Goal: Task Accomplishment & Management: Manage account settings

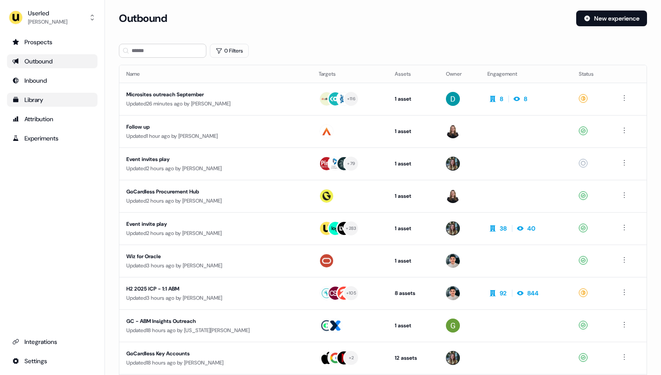
click at [45, 97] on div "Library" at bounding box center [52, 99] width 80 height 9
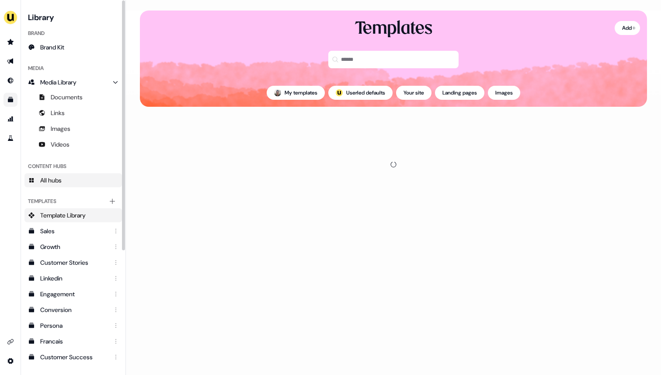
click at [71, 182] on link "All hubs" at bounding box center [73, 180] width 98 height 14
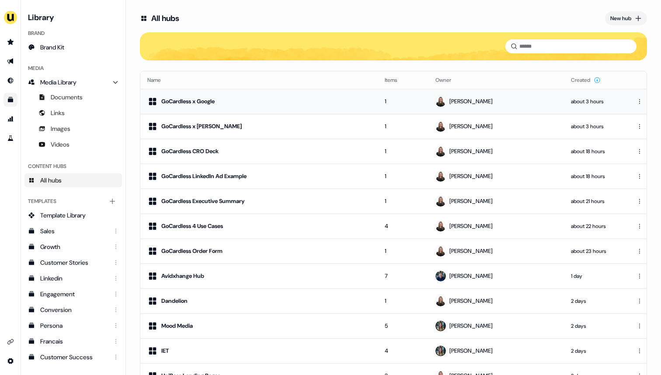
click at [333, 101] on div "GoCardless x Google" at bounding box center [259, 101] width 224 height 10
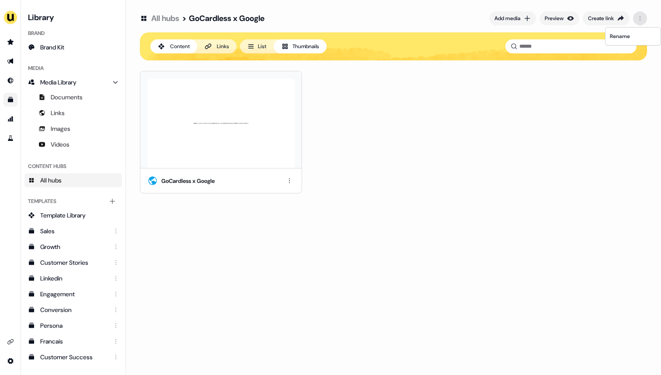
click at [639, 18] on html "For the best experience switch devices to a bigger screen. Go to Userled.io Lib…" at bounding box center [330, 187] width 661 height 375
click at [172, 19] on link "All hubs" at bounding box center [165, 18] width 28 height 10
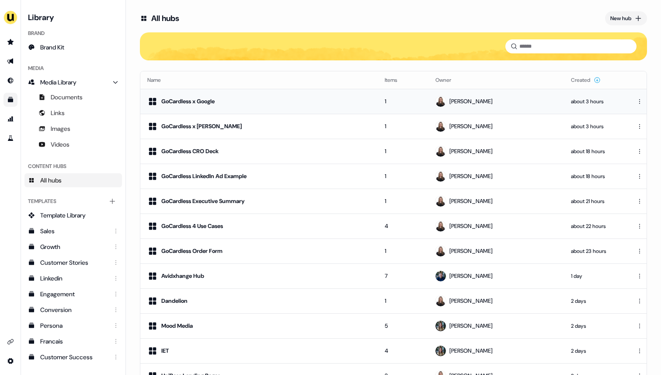
click at [638, 99] on html "For the best experience switch devices to a bigger screen. Go to Userled.io Lib…" at bounding box center [330, 187] width 661 height 375
click at [260, 101] on html "For the best experience switch devices to a bigger screen. Go to Userled.io Lib…" at bounding box center [330, 187] width 661 height 375
click at [260, 101] on div "GoCardless x Google" at bounding box center [259, 101] width 224 height 10
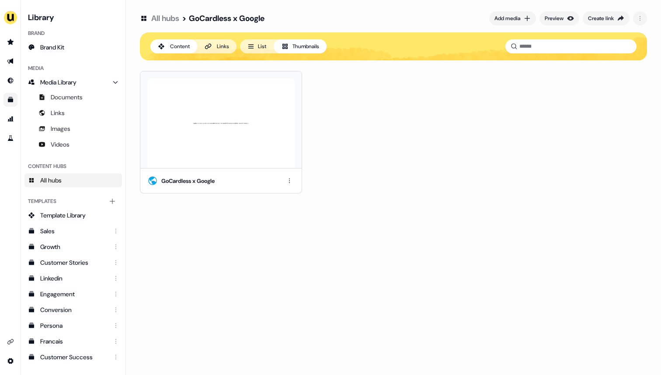
click at [265, 50] on button "List" at bounding box center [257, 46] width 34 height 14
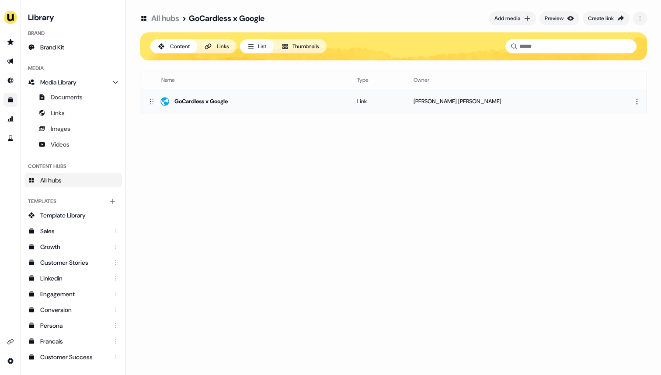
click at [288, 96] on div "GoCardless x Google" at bounding box center [245, 101] width 196 height 10
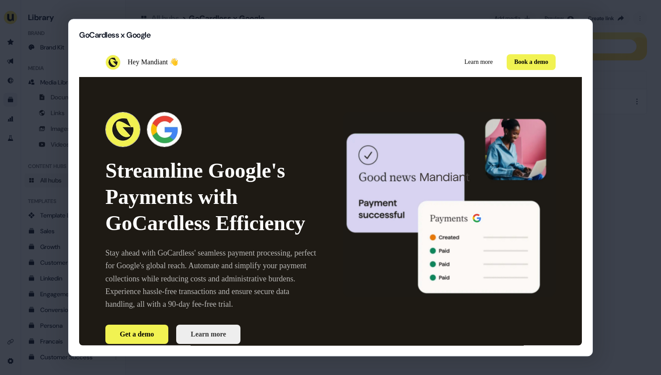
click at [540, 39] on h2 "GoCardless x Google" at bounding box center [330, 35] width 503 height 10
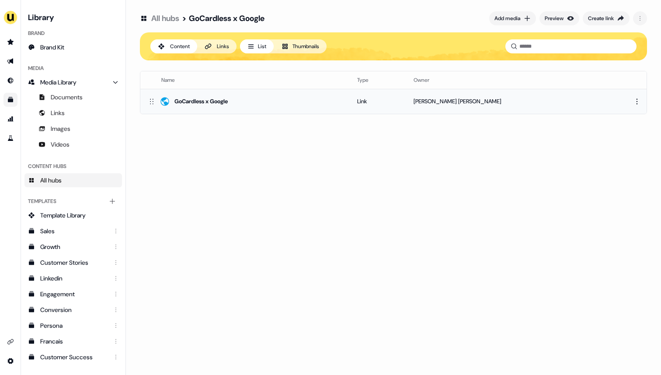
click at [640, 102] on html "For the best experience switch devices to a bigger screen. Go to Userled.io Lib…" at bounding box center [330, 187] width 661 height 375
click at [490, 162] on html "For the best experience switch devices to a bigger screen. Go to Userled.io Lib…" at bounding box center [330, 187] width 661 height 375
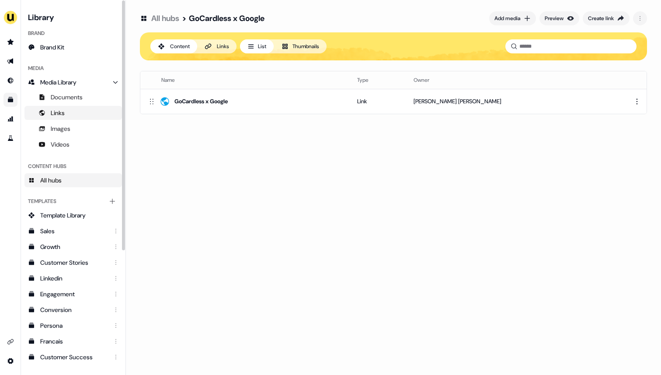
click at [64, 113] on span "Links" at bounding box center [58, 112] width 14 height 9
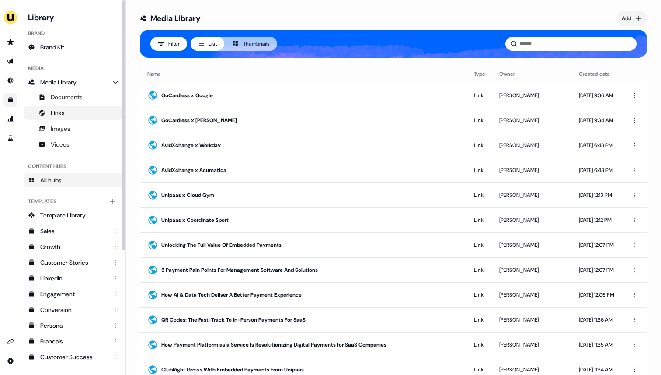
click at [61, 178] on span "All hubs" at bounding box center [50, 180] width 21 height 9
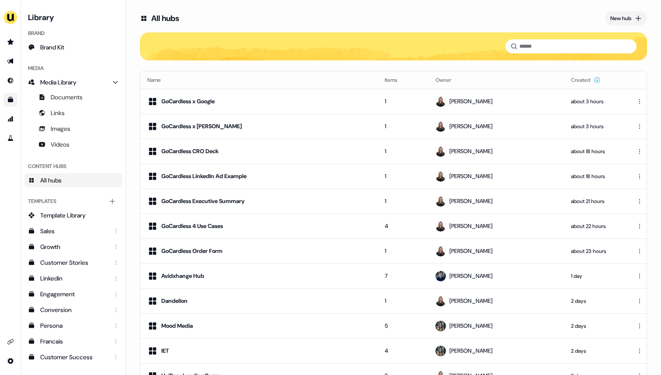
click at [626, 11] on div "All hubs New hub" at bounding box center [393, 18] width 507 height 16
click at [623, 14] on div "New hub" at bounding box center [621, 18] width 21 height 9
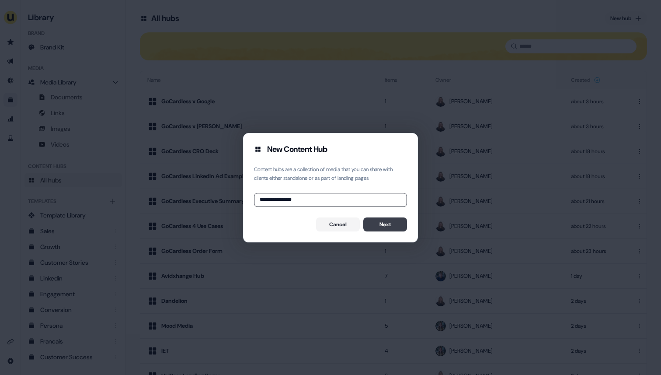
type input "**********"
click at [377, 218] on button "Next" at bounding box center [386, 224] width 44 height 14
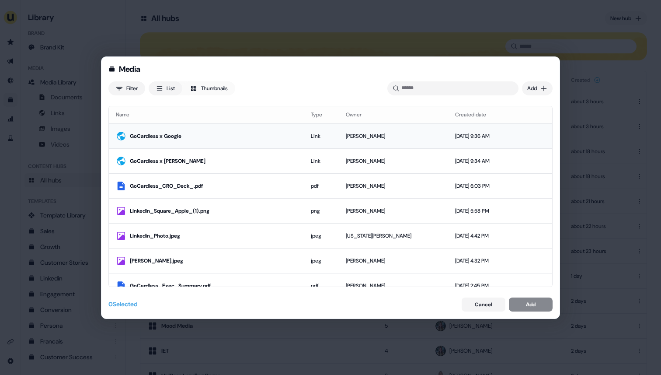
click at [448, 124] on td "Sep 12, 2025, 9:36 AM" at bounding box center [483, 136] width 70 height 25
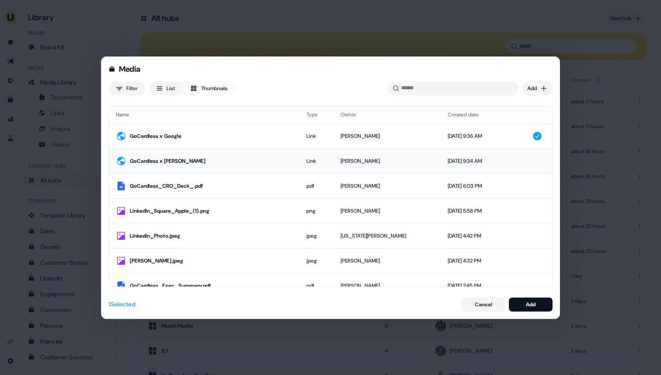
click at [441, 161] on td "Sep 12, 2025, 9:34 AM" at bounding box center [475, 161] width 69 height 25
click at [441, 190] on td "Sep 11, 2025, 6:03 PM" at bounding box center [475, 186] width 69 height 25
click at [416, 212] on td "[PERSON_NAME]" at bounding box center [387, 211] width 107 height 25
click at [414, 235] on td "[US_STATE][PERSON_NAME]" at bounding box center [387, 236] width 107 height 25
click at [537, 302] on button "Add" at bounding box center [531, 304] width 44 height 14
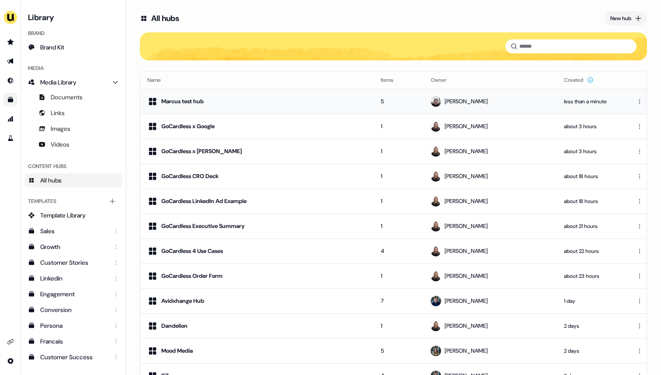
click at [343, 102] on div "Marcus test hub" at bounding box center [257, 101] width 220 height 10
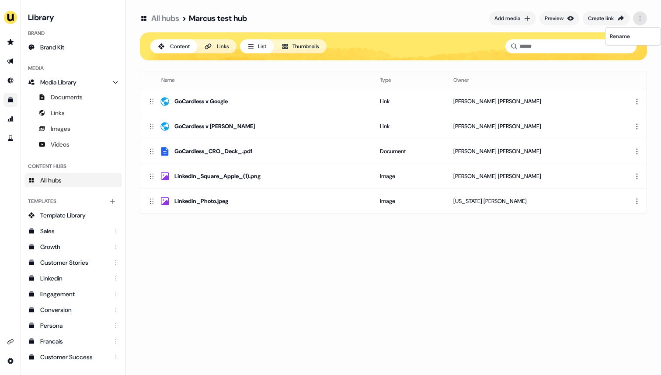
click at [637, 20] on html "For the best experience switch devices to a bigger screen. Go to Userled.io Lib…" at bounding box center [330, 187] width 661 height 375
click at [636, 101] on html "For the best experience switch devices to a bigger screen. Go to Userled.io Lib…" at bounding box center [330, 187] width 661 height 375
click at [224, 48] on html "For the best experience switch devices to a bigger screen. Go to Userled.io Lib…" at bounding box center [330, 187] width 661 height 375
click at [224, 48] on div "Links" at bounding box center [223, 46] width 12 height 9
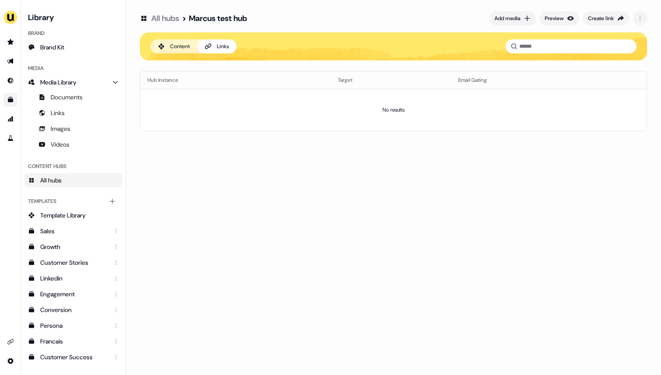
click at [180, 43] on div "Content" at bounding box center [180, 46] width 20 height 9
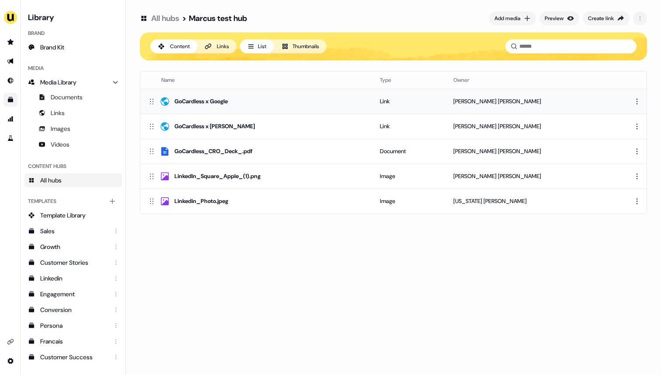
click at [191, 101] on div "GoCardless x Google" at bounding box center [201, 101] width 53 height 9
click at [217, 50] on button "Links" at bounding box center [216, 46] width 39 height 14
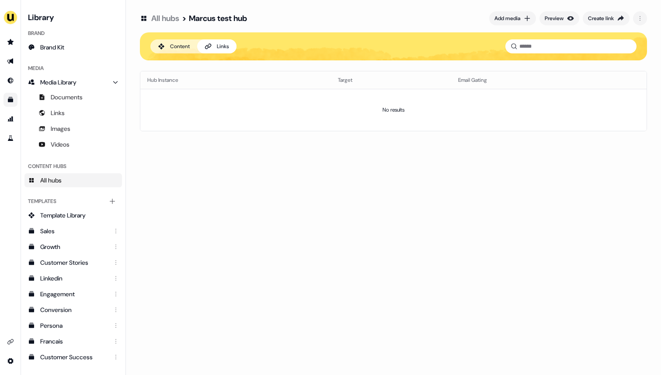
click at [169, 50] on button "Content" at bounding box center [173, 46] width 47 height 14
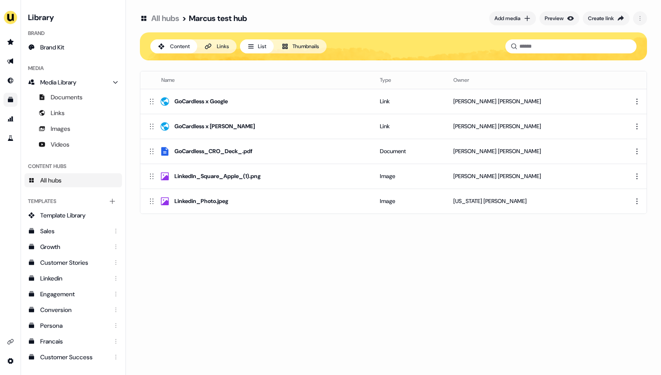
click at [304, 47] on button "Thumbnails" at bounding box center [300, 46] width 53 height 14
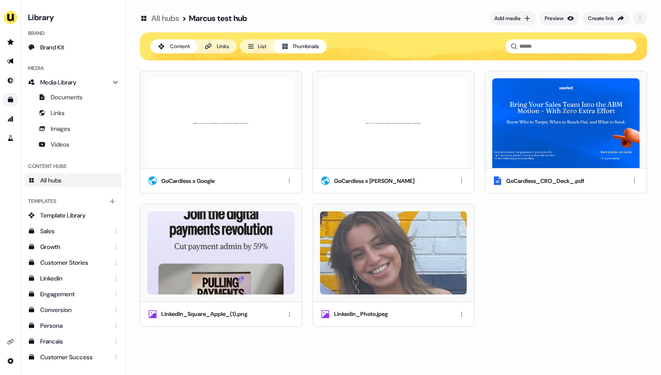
click at [266, 45] on button "List" at bounding box center [257, 46] width 34 height 14
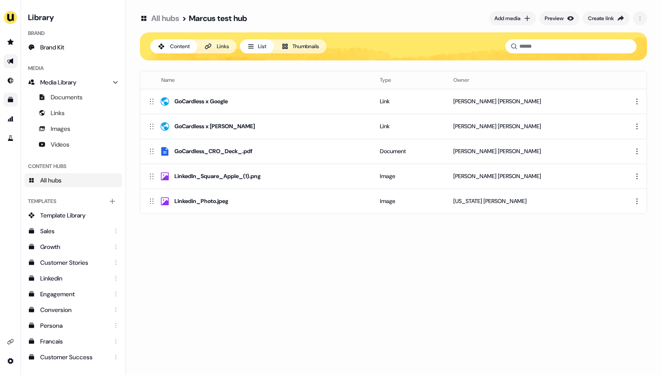
click at [14, 63] on link "Go to outbound experience" at bounding box center [10, 61] width 14 height 14
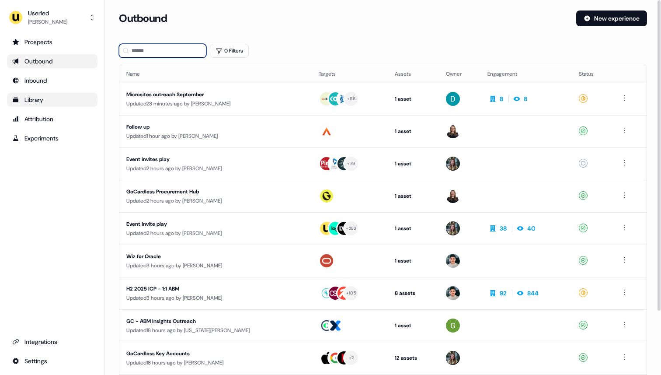
click at [175, 52] on input at bounding box center [162, 51] width 87 height 14
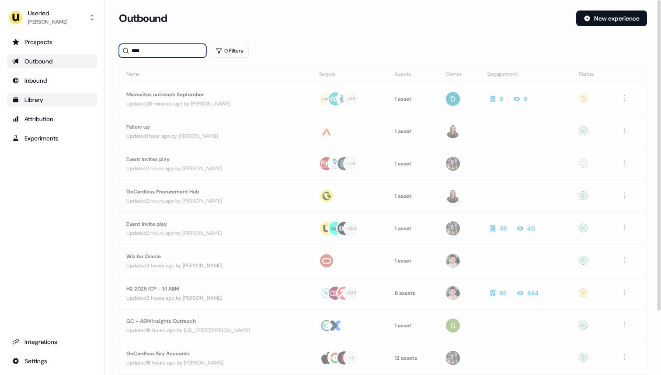
type input "****"
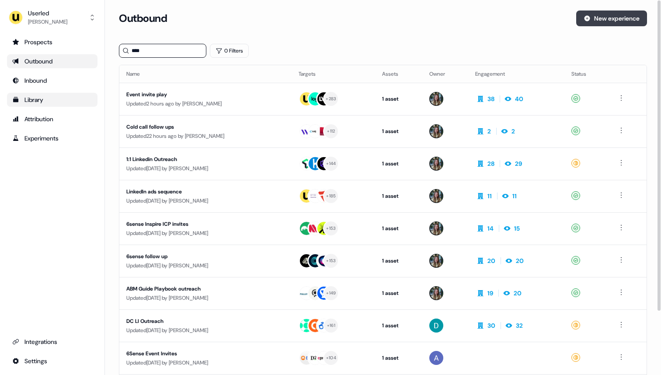
click at [594, 19] on button "New experience" at bounding box center [612, 18] width 71 height 16
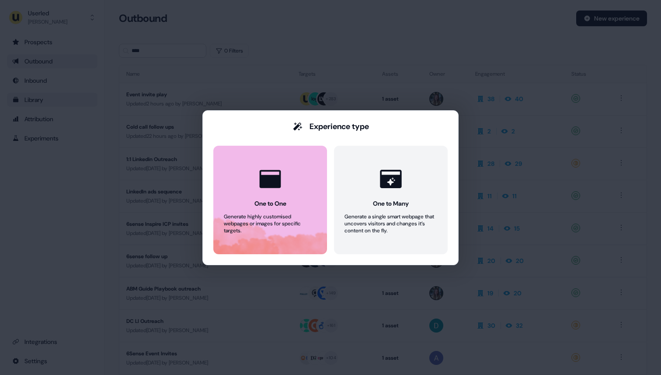
click at [286, 182] on div at bounding box center [270, 178] width 33 height 33
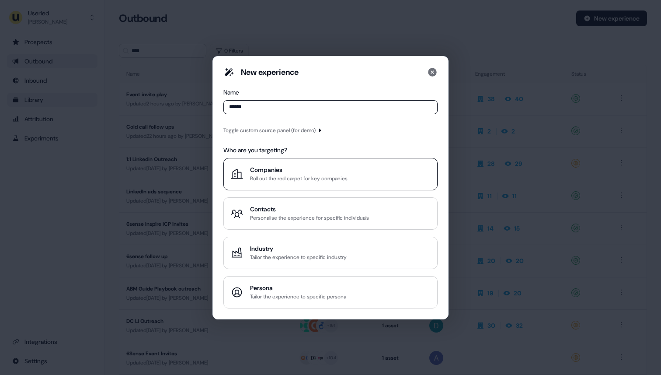
type input "******"
click at [282, 174] on div "Roll out the red carpet for key companies" at bounding box center [299, 178] width 98 height 9
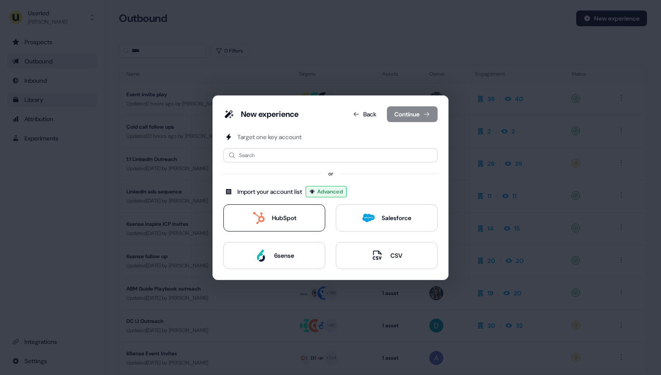
click at [265, 216] on div "HubSpot" at bounding box center [275, 218] width 44 height 12
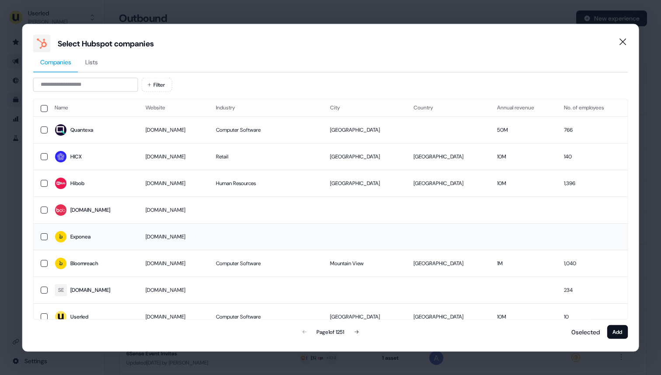
click at [179, 231] on td "exponea.com" at bounding box center [173, 236] width 70 height 27
click at [612, 326] on button "Add" at bounding box center [617, 332] width 21 height 14
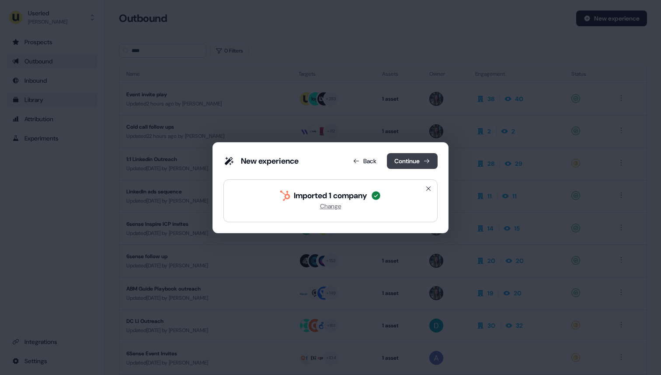
click at [404, 161] on button "Continue" at bounding box center [412, 161] width 51 height 16
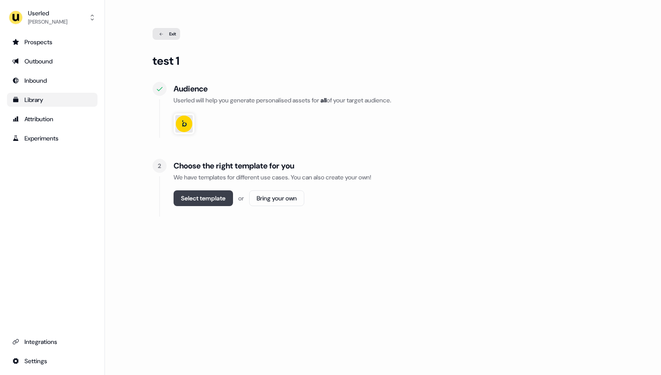
click at [218, 199] on button "Select template" at bounding box center [203, 198] width 59 height 16
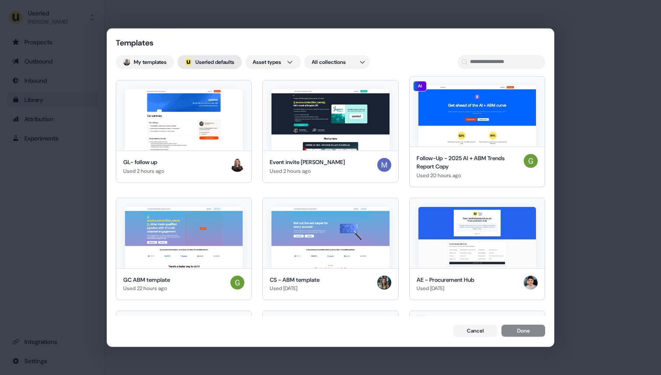
click at [208, 63] on button "; Userled defaults" at bounding box center [210, 62] width 64 height 14
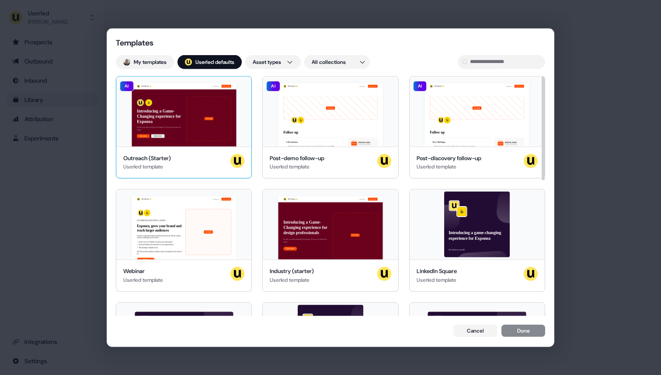
click at [178, 109] on div "Hey Exponea 👋 Learn more Book a demo Introducing a Game-Changing experience for…" at bounding box center [183, 111] width 135 height 70
click at [514, 333] on button "Done" at bounding box center [524, 331] width 44 height 12
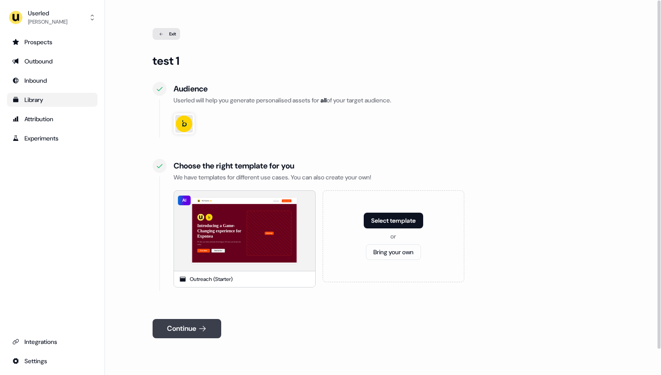
click at [190, 333] on button "Continue" at bounding box center [187, 328] width 69 height 19
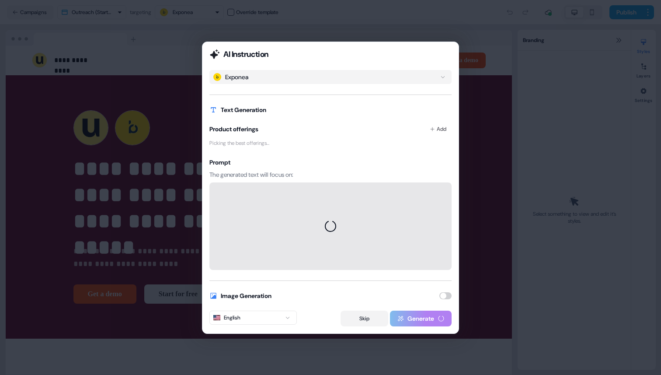
click at [363, 316] on button "Skip" at bounding box center [365, 319] width 48 height 16
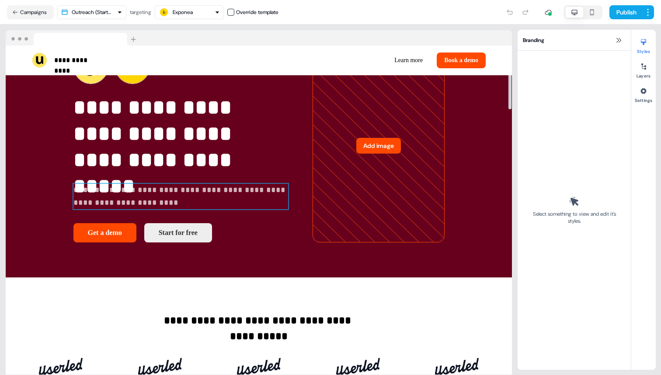
scroll to position [86, 0]
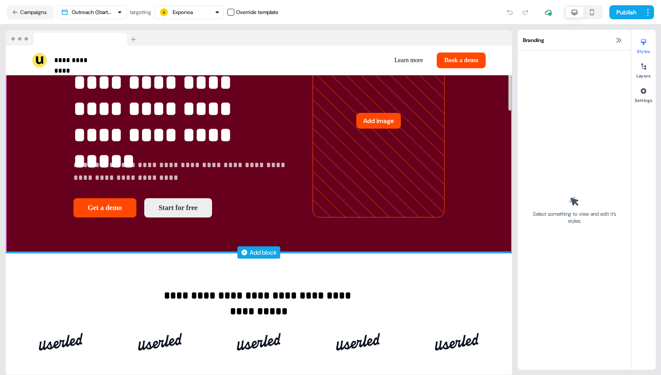
click at [256, 257] on div "Add block" at bounding box center [263, 252] width 27 height 9
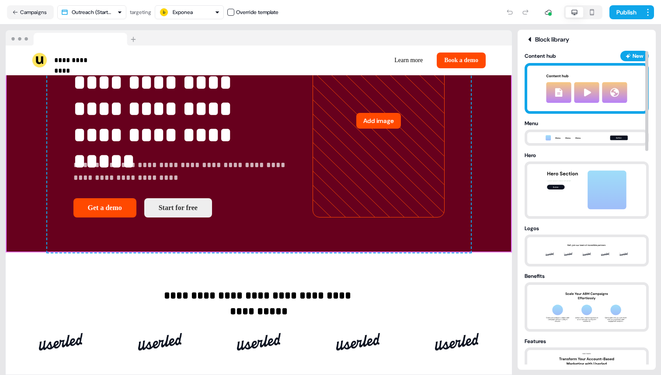
click at [545, 104] on img at bounding box center [587, 88] width 97 height 45
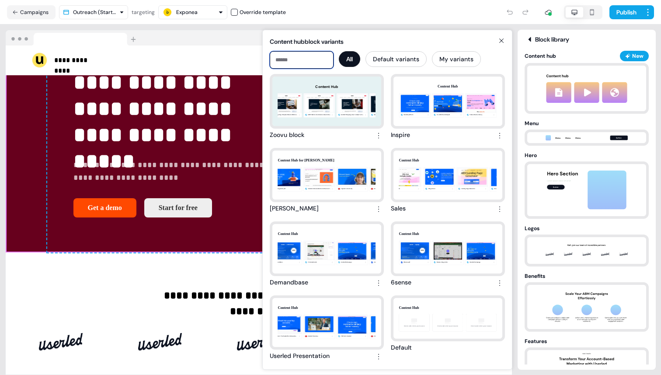
click at [307, 60] on input at bounding box center [302, 59] width 64 height 17
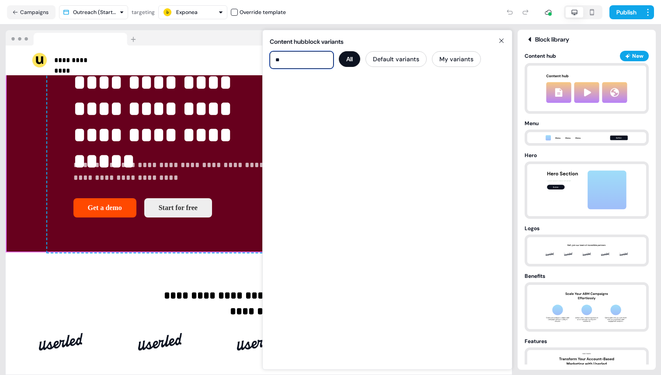
type input "*"
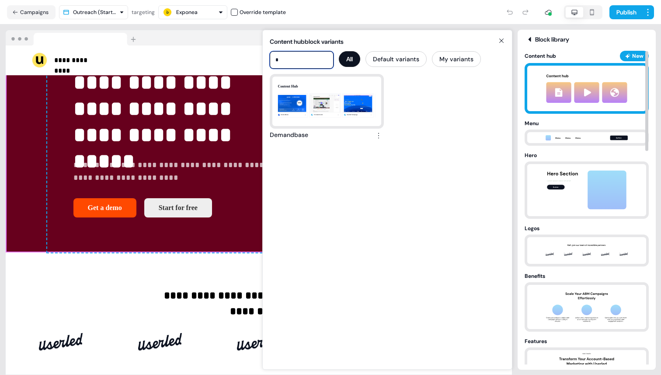
type input "*"
click at [597, 92] on img at bounding box center [587, 88] width 97 height 45
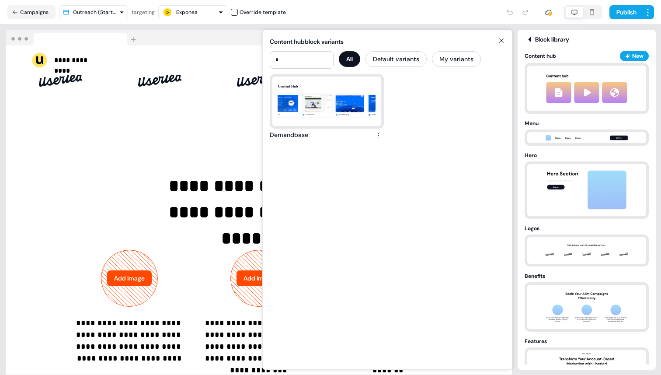
scroll to position [0, 0]
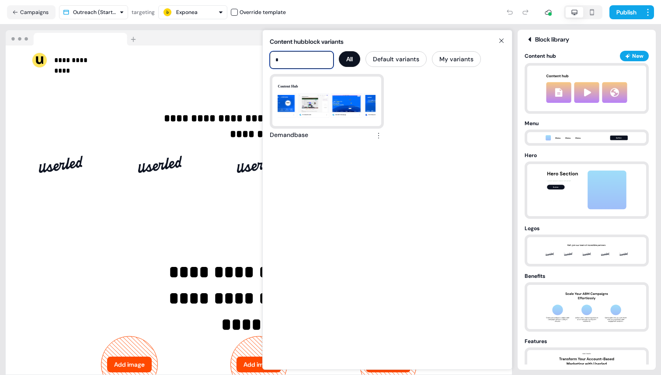
click at [306, 59] on input "*" at bounding box center [302, 59] width 64 height 17
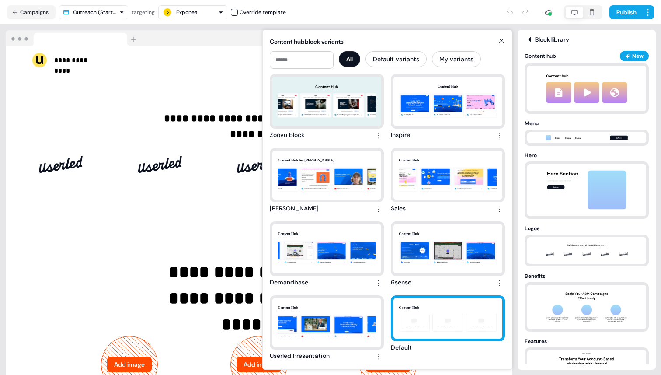
click at [402, 315] on div "Content Hub Click to add a link to your resource Click to add a link to your re…" at bounding box center [448, 318] width 109 height 41
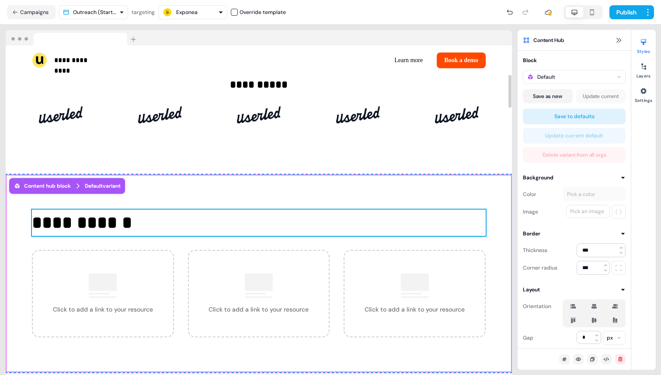
scroll to position [52, 0]
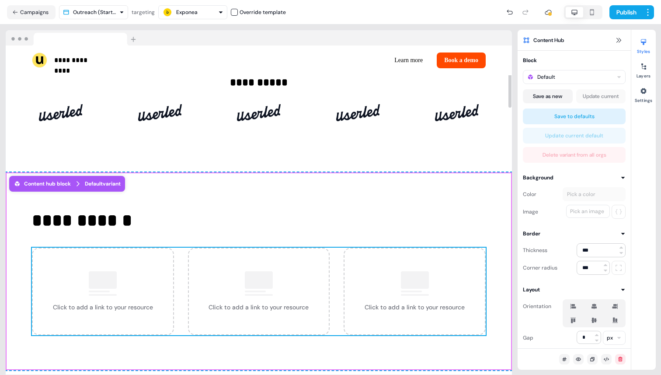
click at [283, 266] on div "Click to add a link to your resource" at bounding box center [259, 291] width 142 height 87
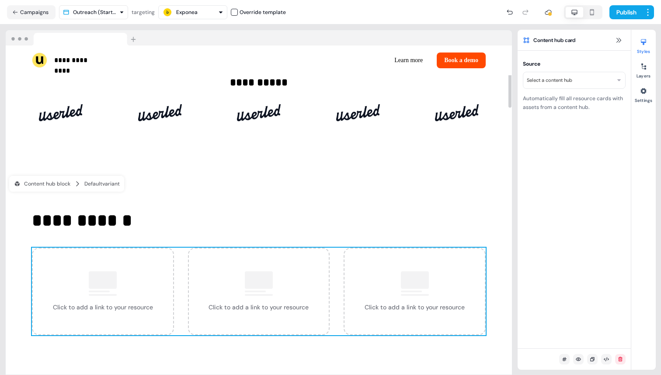
click at [602, 80] on html "**********" at bounding box center [330, 187] width 661 height 375
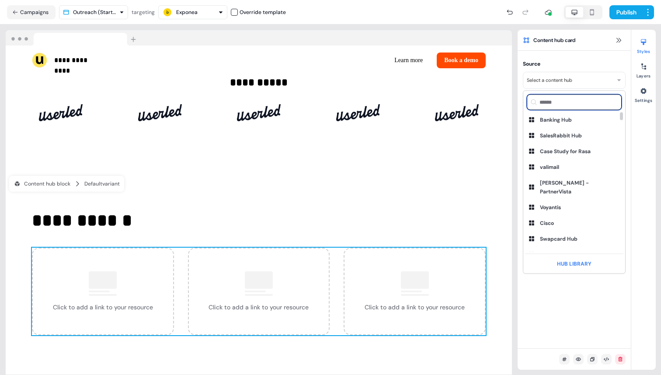
click at [569, 101] on input at bounding box center [574, 102] width 95 height 16
type input "***"
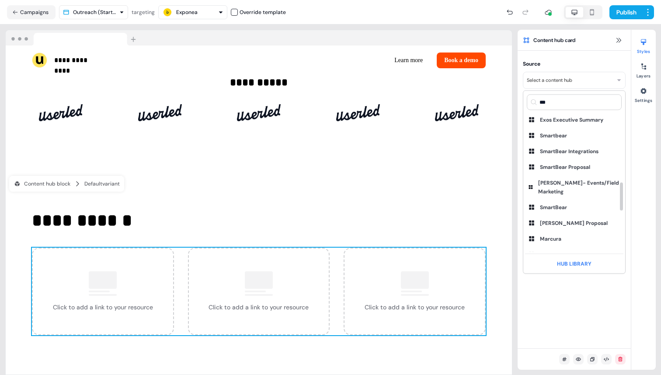
scroll to position [349, 0]
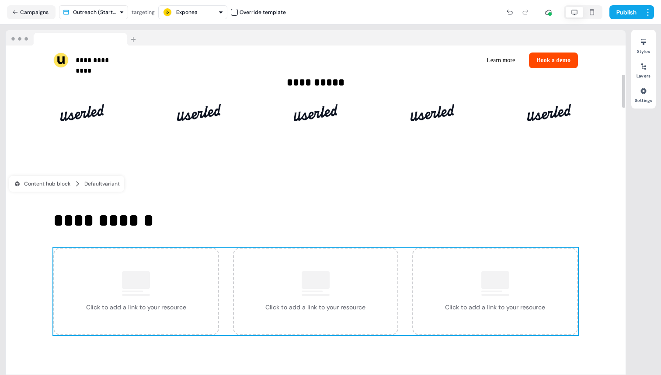
click at [526, 272] on div "Click to add a link to your resource" at bounding box center [496, 291] width 166 height 87
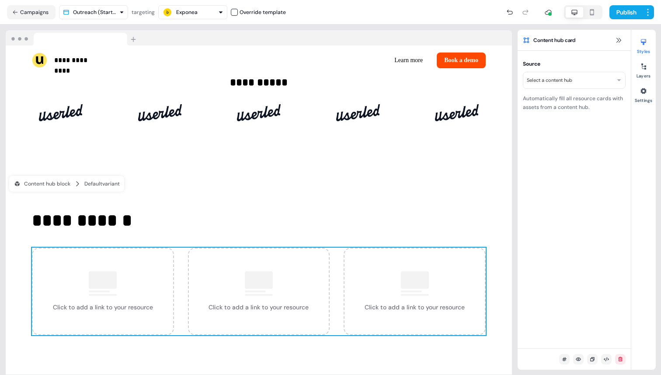
click at [591, 81] on html "**********" at bounding box center [330, 187] width 661 height 375
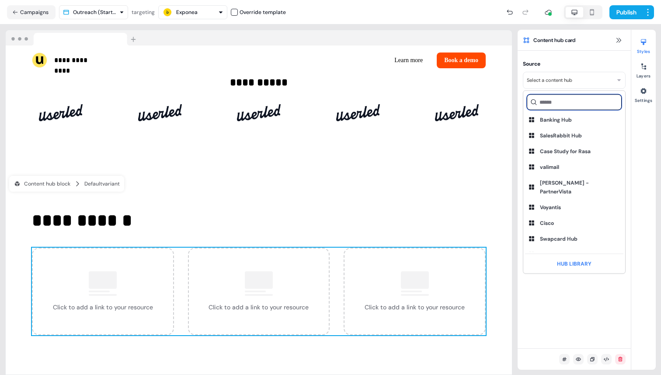
click at [575, 103] on input at bounding box center [574, 102] width 95 height 16
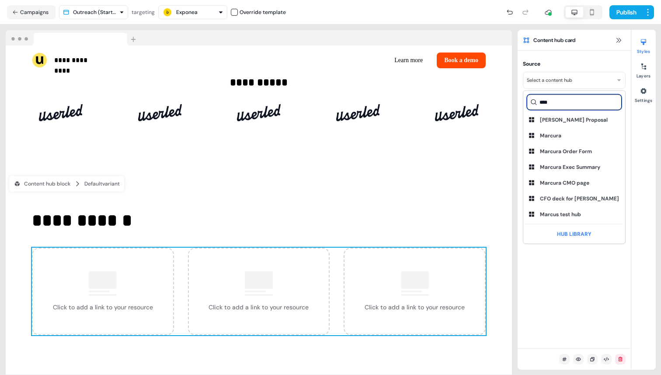
type input "****"
click at [566, 211] on div "Marcus test hub" at bounding box center [560, 214] width 41 height 9
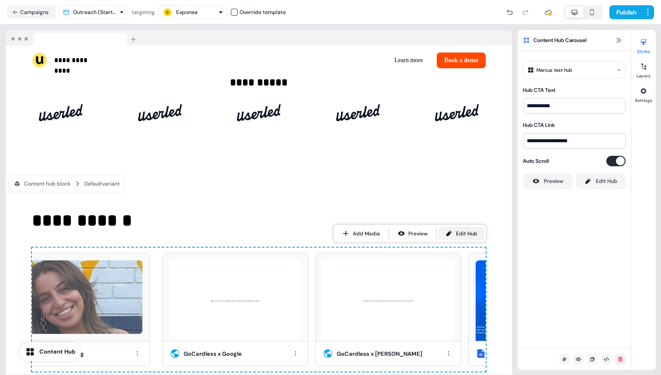
click at [462, 230] on div "Edit Hub" at bounding box center [466, 233] width 21 height 9
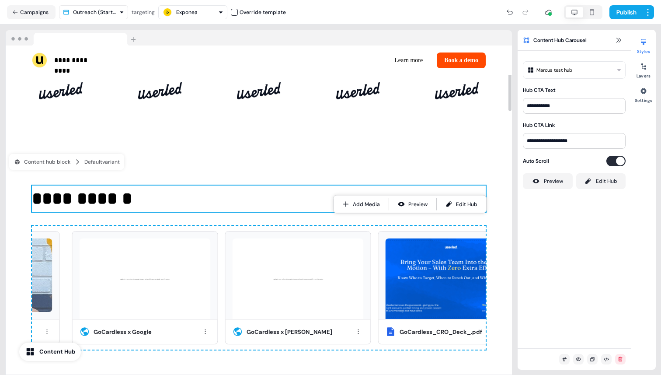
scroll to position [86, 0]
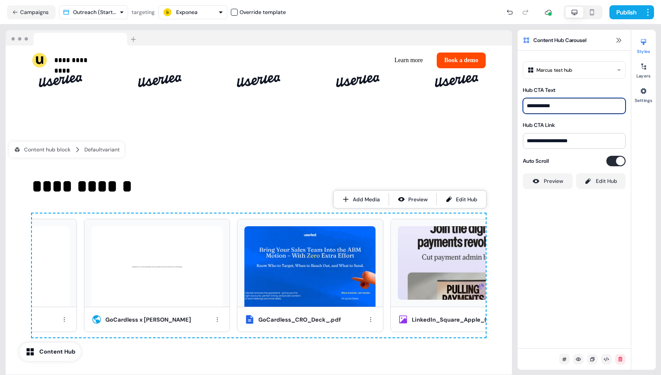
click at [546, 106] on input "**********" at bounding box center [574, 106] width 103 height 16
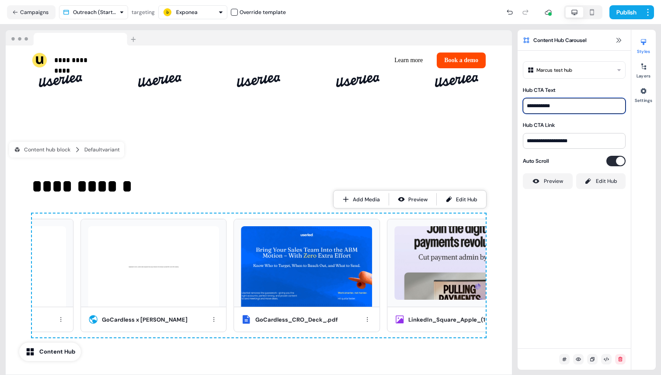
click at [546, 106] on input "**********" at bounding box center [574, 106] width 103 height 16
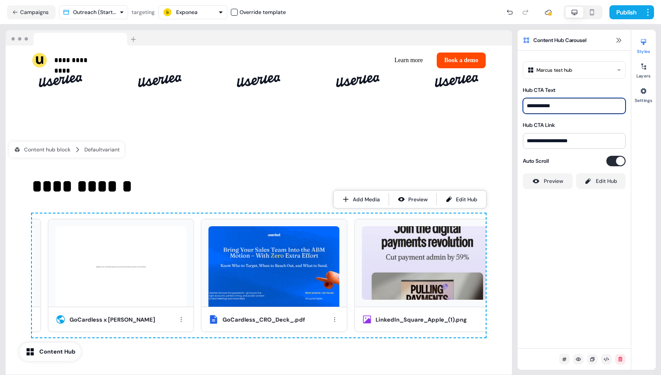
type input "**********"
click at [553, 138] on input "**********" at bounding box center [574, 141] width 103 height 16
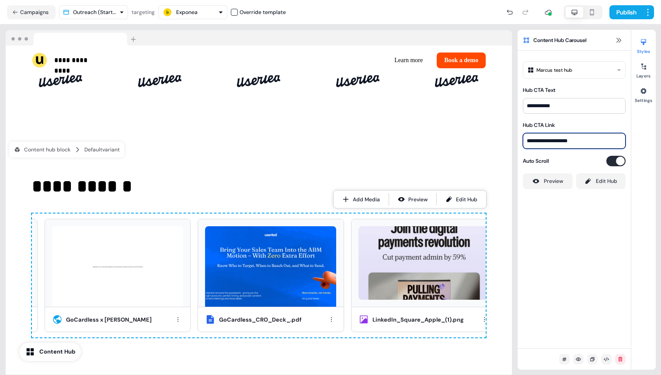
click at [553, 138] on input "**********" at bounding box center [574, 141] width 103 height 16
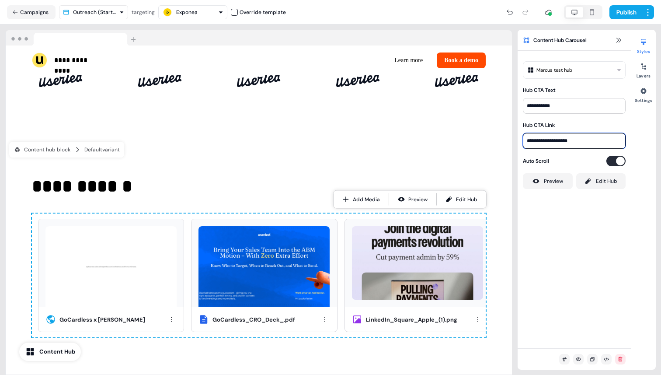
click at [553, 138] on input "**********" at bounding box center [574, 141] width 103 height 16
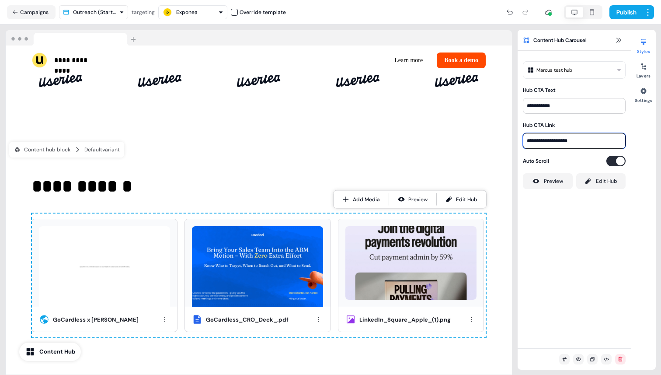
click at [553, 138] on input "**********" at bounding box center [574, 141] width 103 height 16
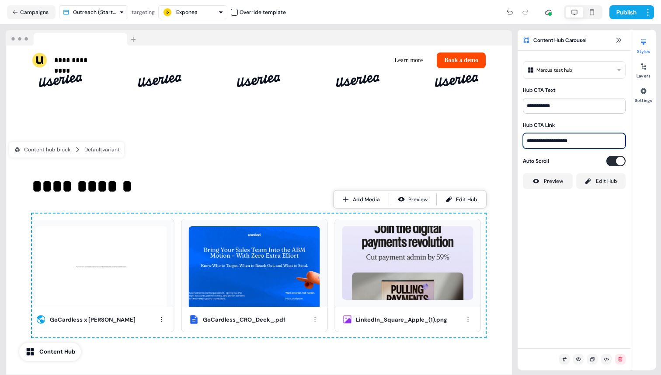
click at [553, 138] on input "**********" at bounding box center [574, 141] width 103 height 16
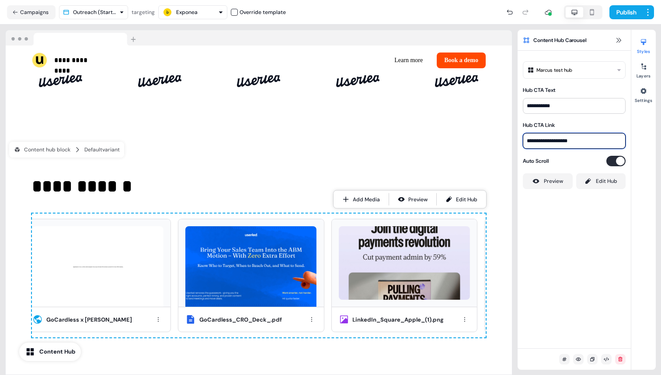
click at [553, 138] on input "**********" at bounding box center [574, 141] width 103 height 16
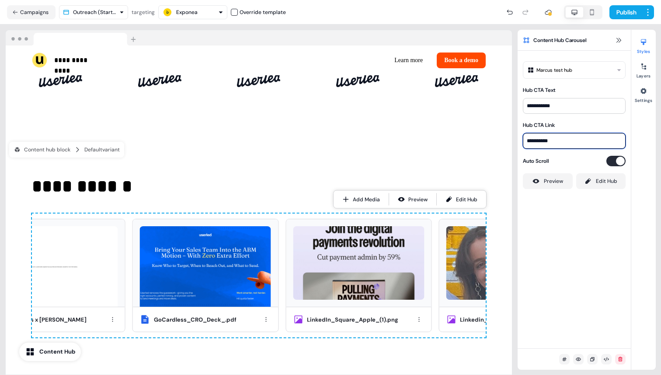
type input "**********"
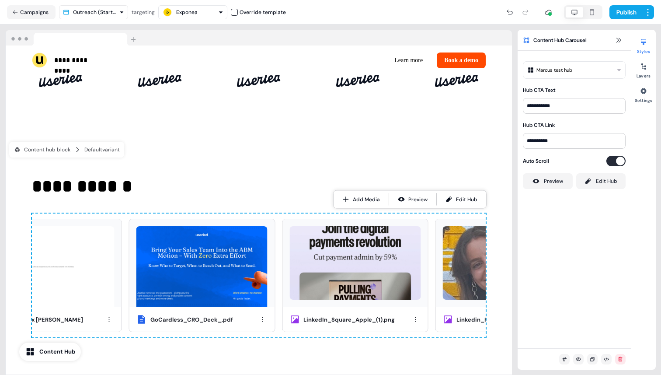
click at [574, 231] on div "**********" at bounding box center [574, 199] width 113 height 297
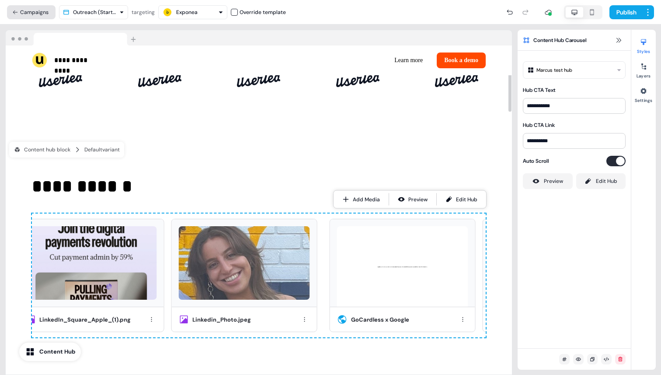
click at [41, 10] on button "Campaigns" at bounding box center [31, 12] width 49 height 14
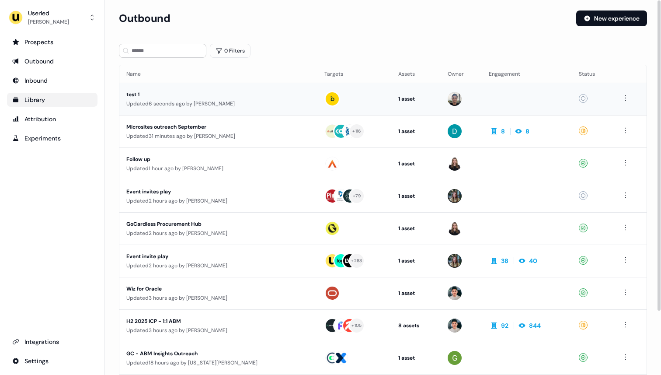
click at [253, 106] on div "Updated 6 seconds ago by Ryan Hennessy" at bounding box center [218, 103] width 184 height 9
click at [253, 98] on div "test 1" at bounding box center [208, 94] width 165 height 9
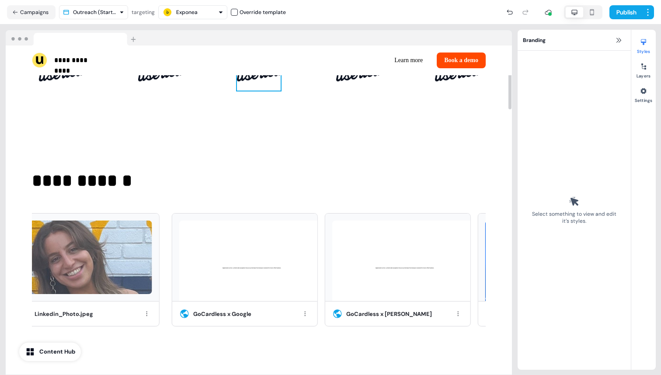
scroll to position [102, 0]
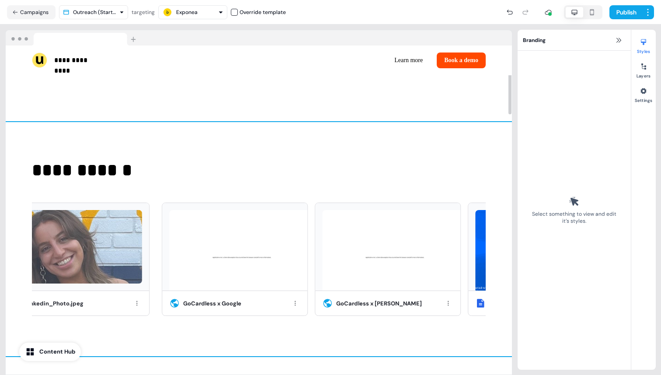
click at [253, 188] on div "**********" at bounding box center [259, 239] width 507 height 234
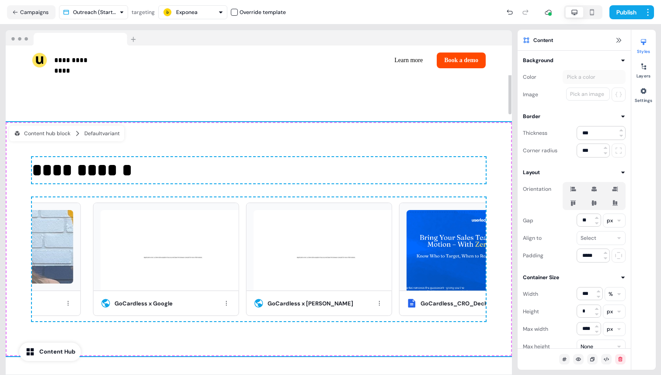
click at [374, 189] on div "**********" at bounding box center [259, 239] width 507 height 234
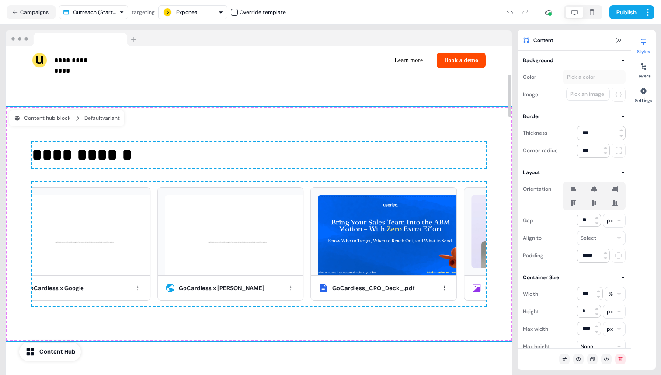
scroll to position [121, 0]
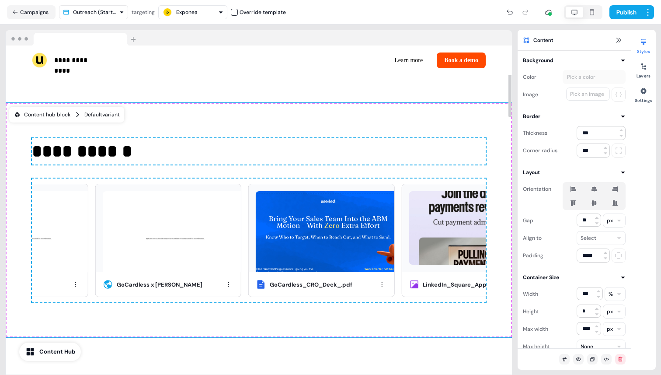
click at [56, 113] on div "Content hub block" at bounding box center [42, 114] width 57 height 9
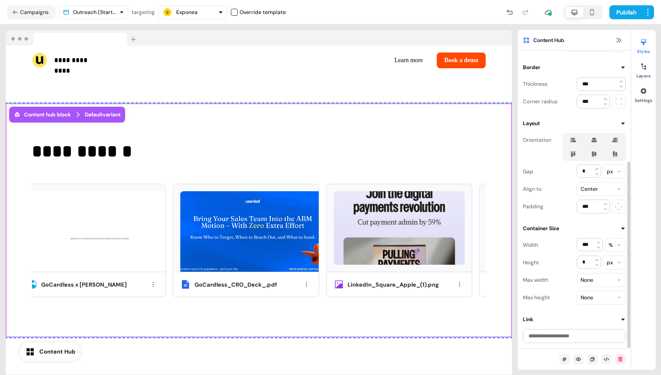
scroll to position [0, 0]
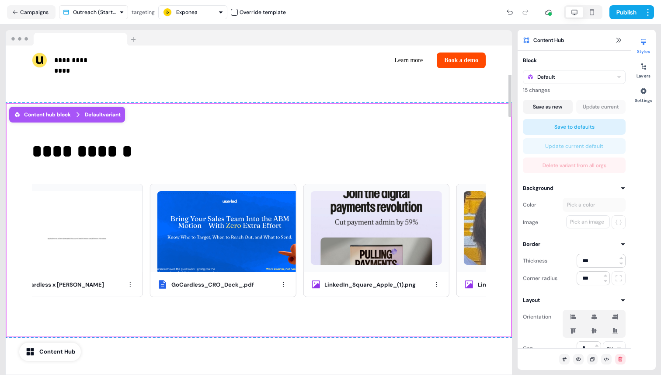
click at [115, 113] on div "Default variant" at bounding box center [103, 114] width 36 height 9
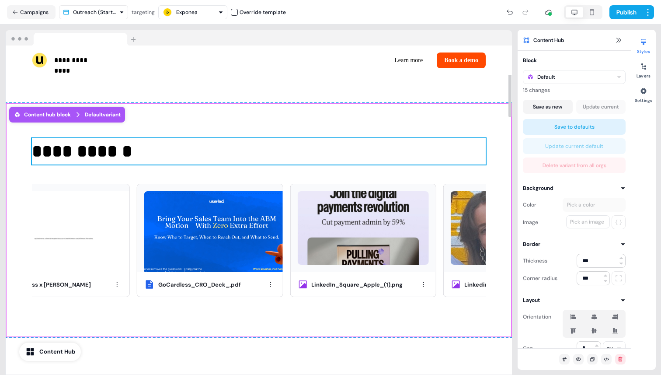
click at [145, 142] on p "**********" at bounding box center [259, 151] width 454 height 26
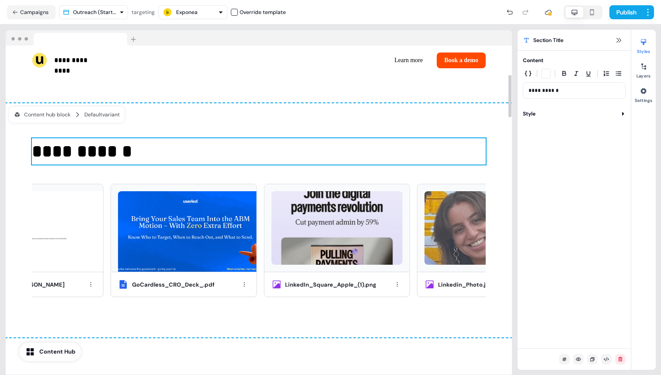
click at [545, 120] on div "**********" at bounding box center [574, 199] width 113 height 297
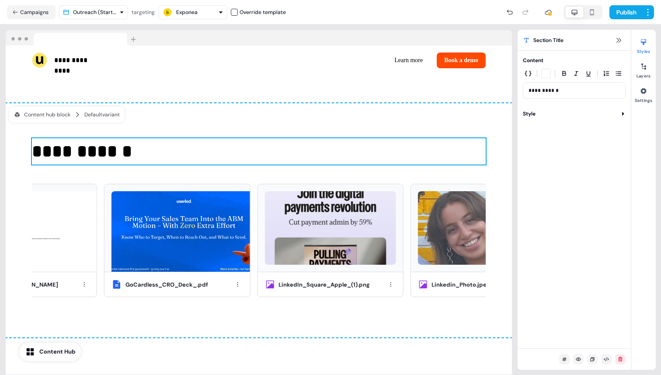
click at [545, 115] on button "Style" at bounding box center [574, 113] width 103 height 9
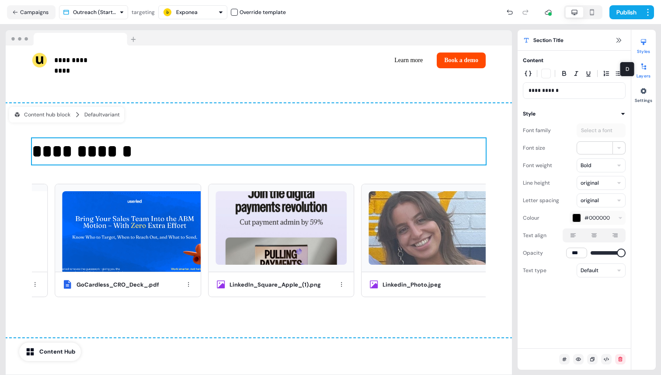
click at [641, 69] on icon at bounding box center [643, 66] width 7 height 7
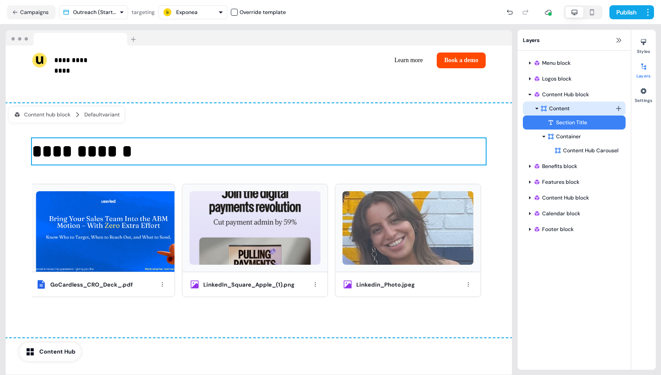
click at [574, 106] on div "Content" at bounding box center [578, 108] width 75 height 9
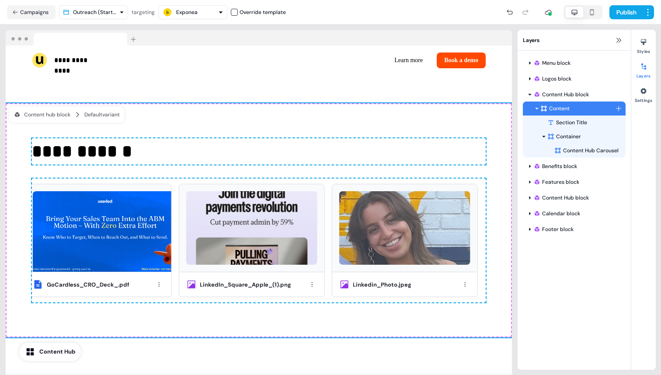
scroll to position [131, 0]
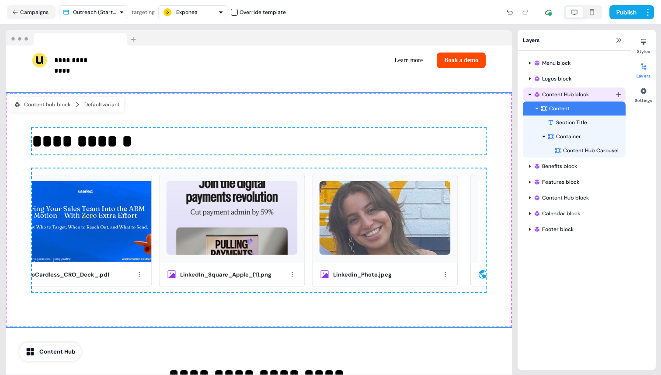
click at [574, 94] on div "Content Hub block" at bounding box center [575, 94] width 82 height 9
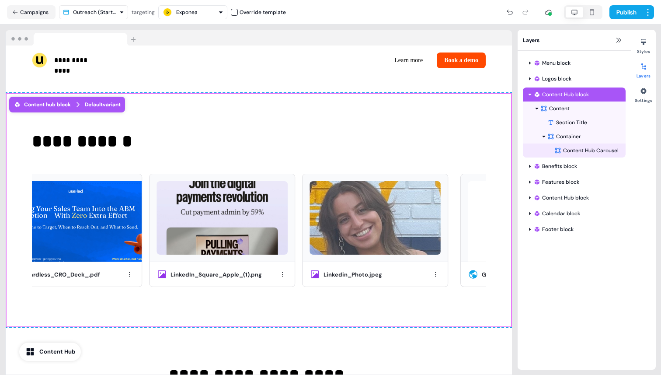
click at [575, 147] on div "Content Hub Carousel" at bounding box center [590, 150] width 71 height 9
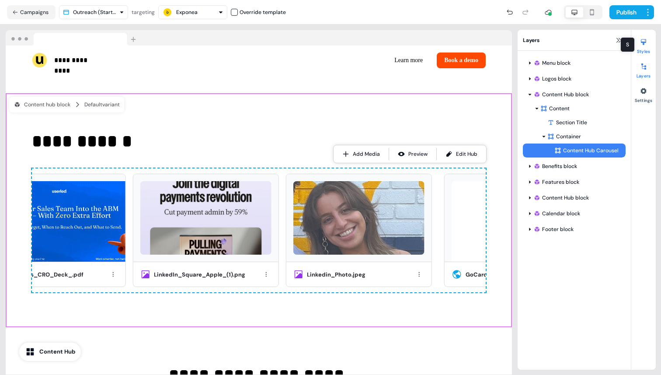
click at [647, 46] on div at bounding box center [644, 42] width 14 height 14
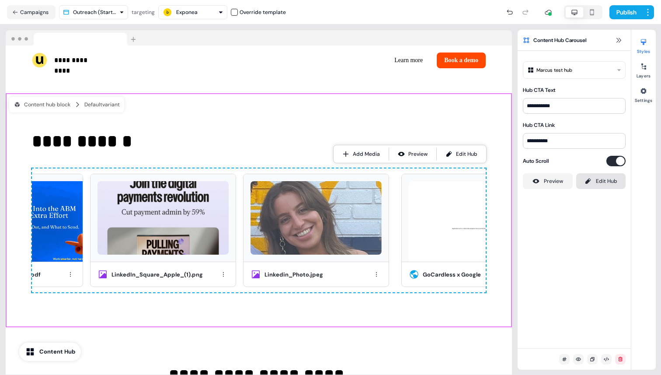
click at [598, 186] on link "Edit Hub" at bounding box center [602, 181] width 50 height 16
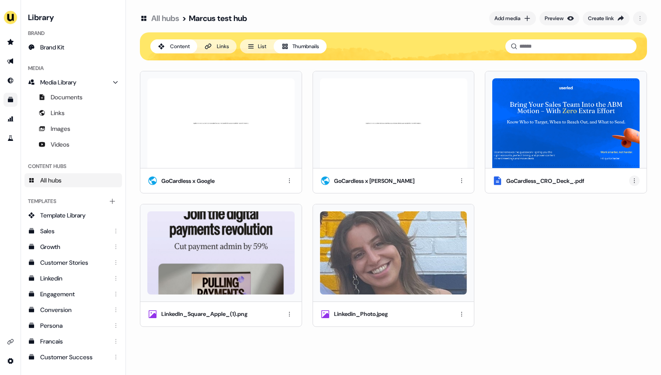
click at [636, 185] on html "For the best experience switch devices to a bigger screen. Go to Userled.io Lib…" at bounding box center [330, 187] width 661 height 375
click at [542, 237] on html "For the best experience switch devices to a bigger screen. Go to Userled.io Lib…" at bounding box center [330, 187] width 661 height 375
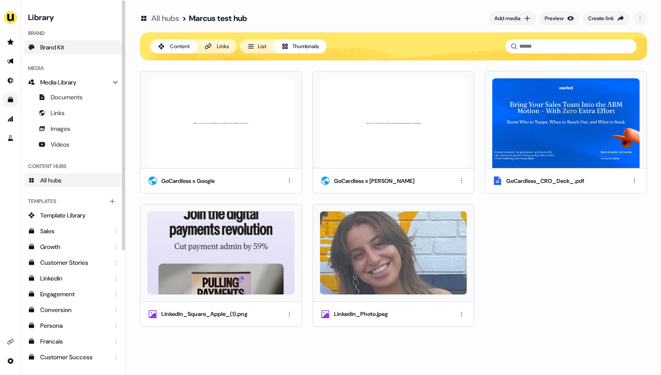
click at [75, 43] on link "Brand Kit" at bounding box center [73, 47] width 98 height 14
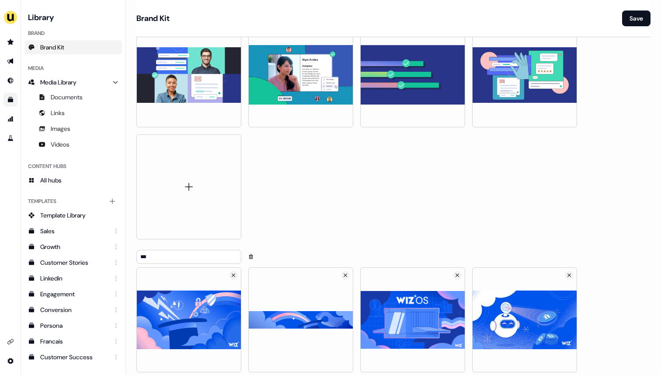
scroll to position [2347, 0]
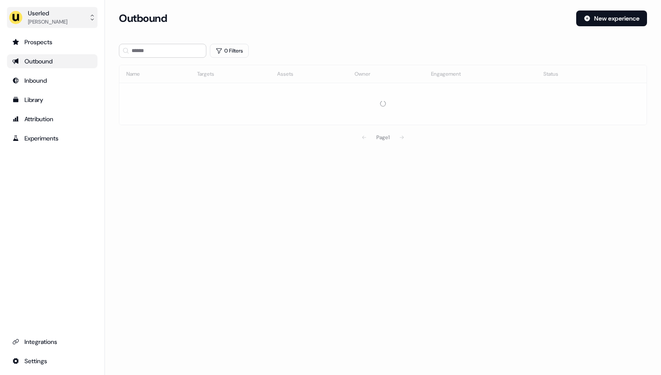
click at [70, 18] on button "Userled [PERSON_NAME]" at bounding box center [52, 17] width 91 height 21
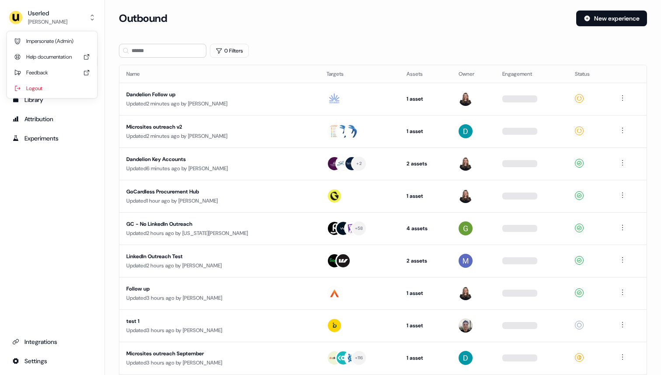
click at [65, 39] on div "Impersonate (Admin)" at bounding box center [51, 41] width 83 height 16
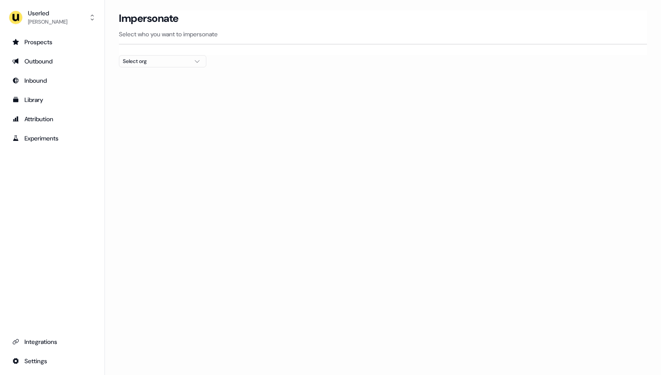
click at [147, 59] on div "Select org" at bounding box center [156, 61] width 66 height 9
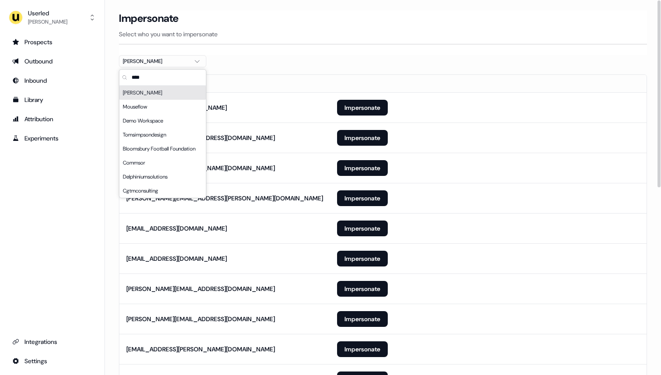
type input "****"
click at [342, 51] on div "Impersonate Select who you want to impersonate" at bounding box center [383, 32] width 528 height 45
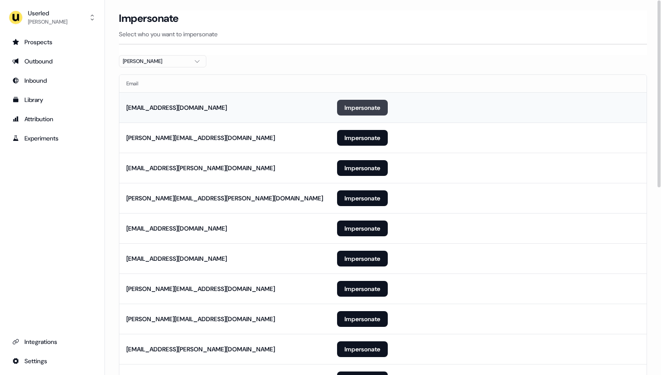
click at [355, 108] on button "Impersonate" at bounding box center [362, 108] width 51 height 16
